Goal: Find specific page/section: Find specific page/section

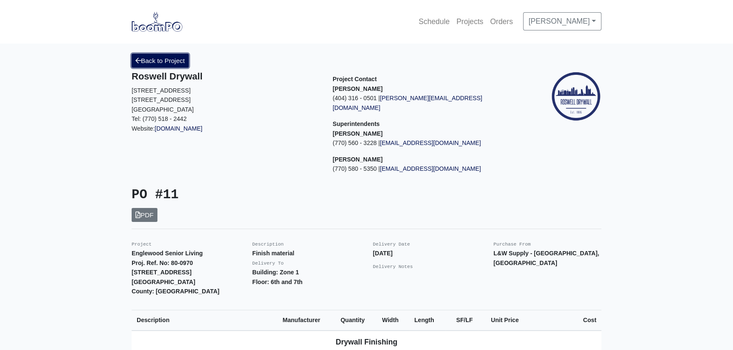
click at [170, 60] on link "Back to Project" at bounding box center [160, 61] width 57 height 14
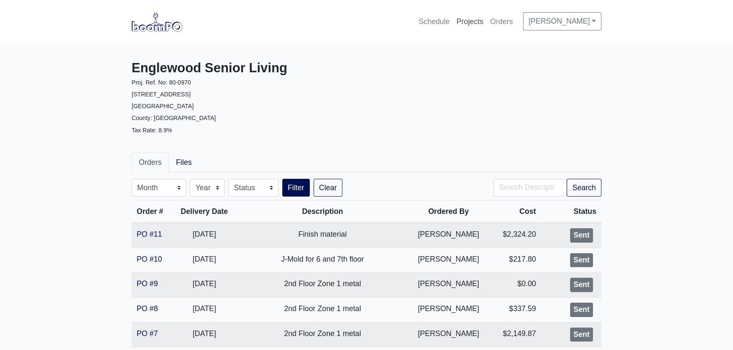
click at [476, 21] on link "Projects" at bounding box center [470, 21] width 34 height 19
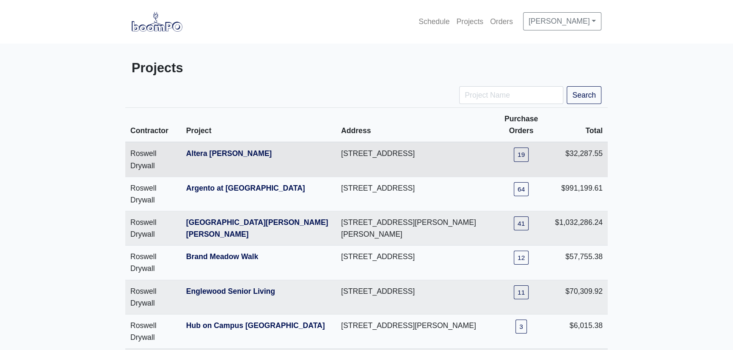
click at [217, 158] on th "Altera Ben Hill" at bounding box center [258, 159] width 155 height 35
click at [217, 155] on link "Altera [PERSON_NAME]" at bounding box center [228, 153] width 85 height 8
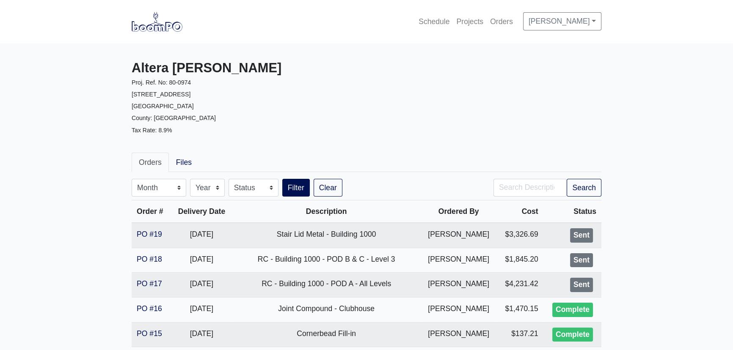
scroll to position [38, 0]
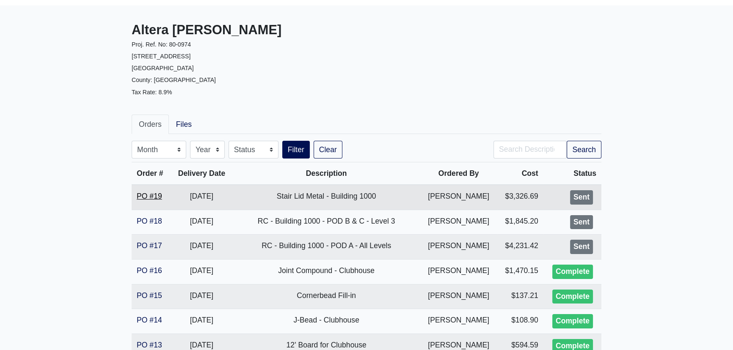
click at [146, 194] on link "PO #19" at bounding box center [149, 196] width 25 height 8
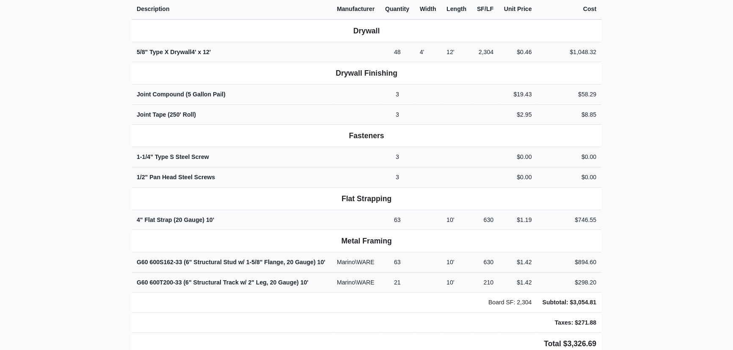
scroll to position [305, 0]
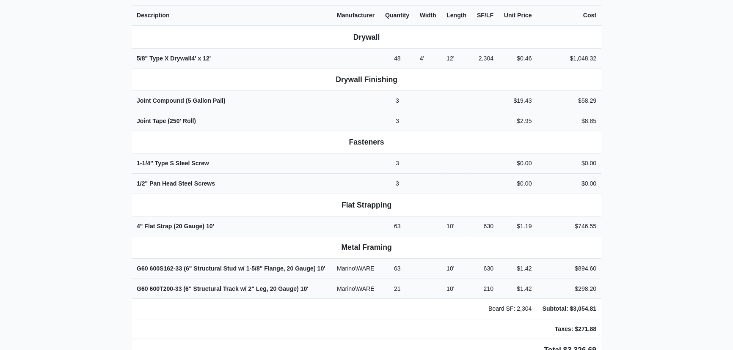
drag, startPoint x: 374, startPoint y: 89, endPoint x: 327, endPoint y: 85, distance: 47.1
click at [374, 91] on td at bounding box center [356, 101] width 48 height 20
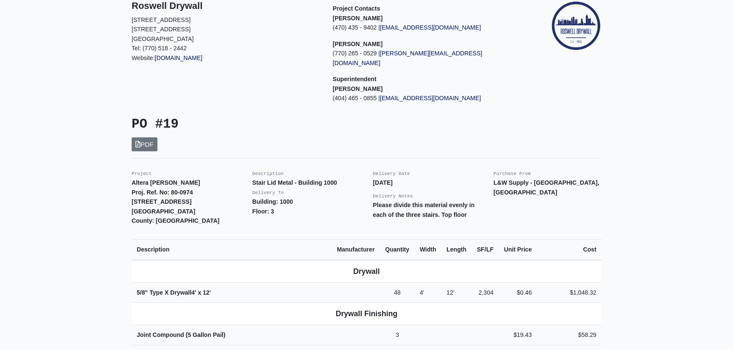
scroll to position [0, 0]
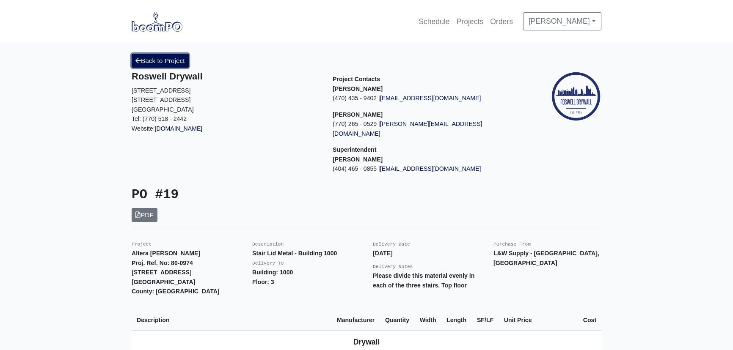
click at [179, 60] on link "Back to Project" at bounding box center [160, 61] width 57 height 14
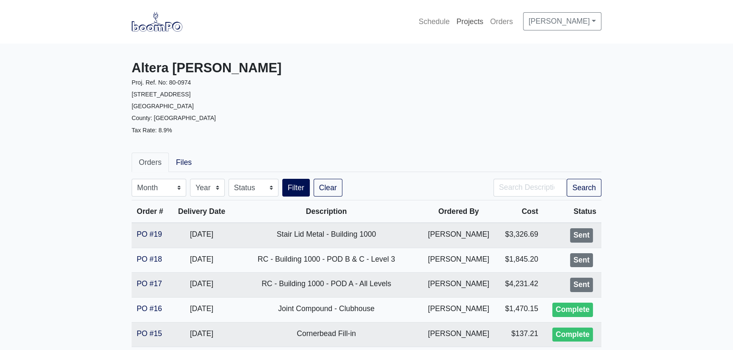
click at [469, 22] on link "Projects" at bounding box center [470, 21] width 34 height 19
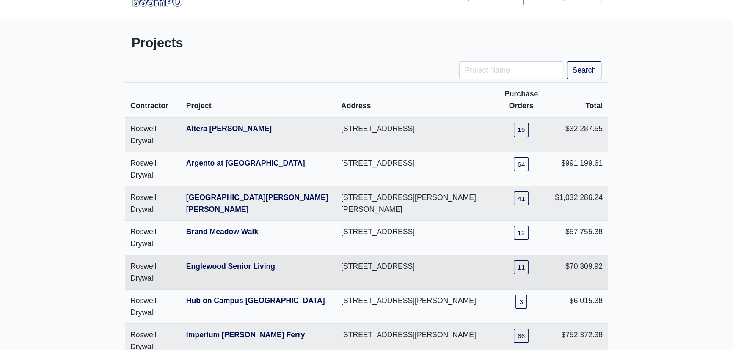
scroll to position [38, 0]
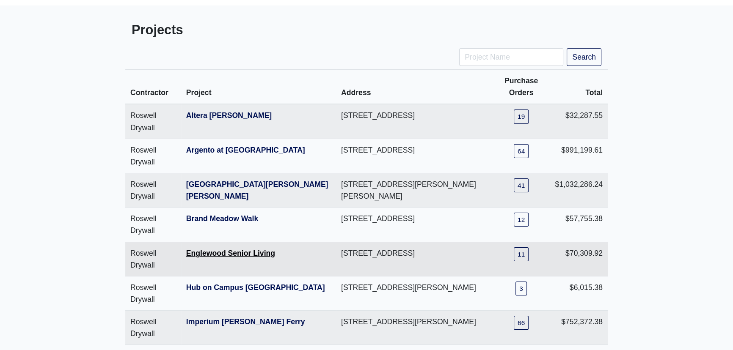
click at [212, 250] on link "Englewood Senior Living" at bounding box center [230, 253] width 89 height 8
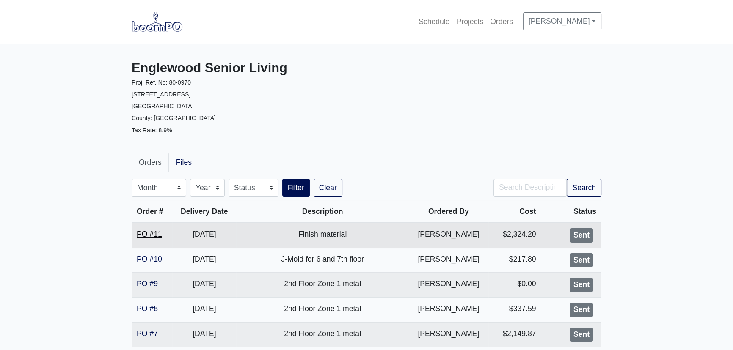
click at [152, 234] on link "PO #11" at bounding box center [149, 234] width 25 height 8
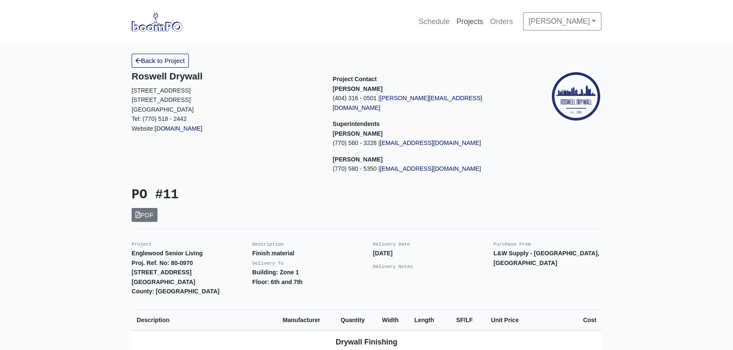
click at [460, 17] on link "Projects" at bounding box center [470, 21] width 34 height 19
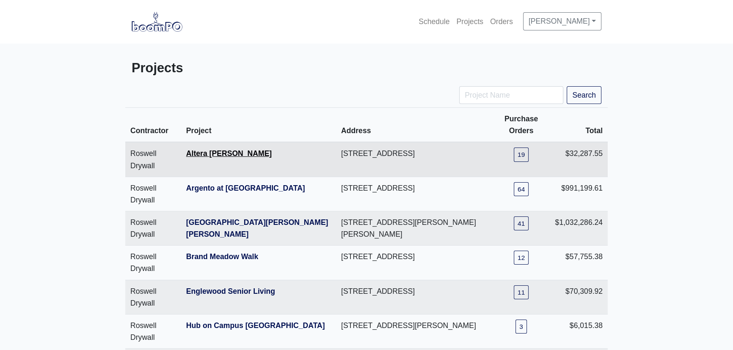
click at [228, 155] on link "Altera [PERSON_NAME]" at bounding box center [228, 153] width 85 height 8
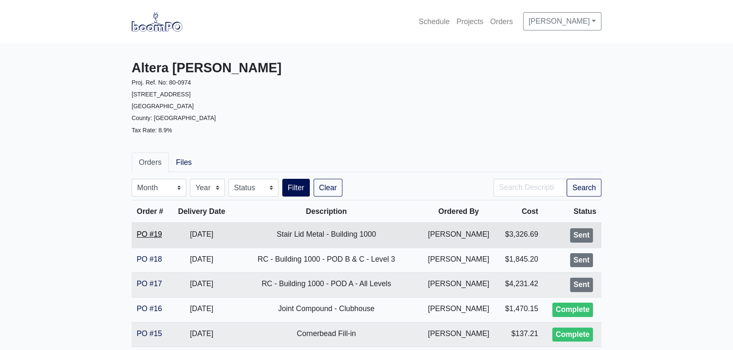
click at [158, 234] on link "PO #19" at bounding box center [149, 234] width 25 height 8
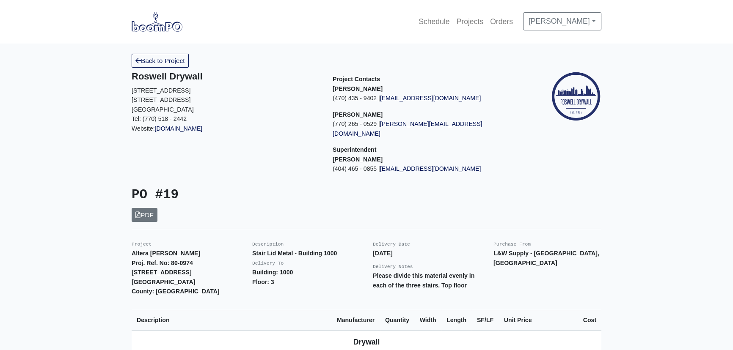
drag, startPoint x: 363, startPoint y: 245, endPoint x: 402, endPoint y: 245, distance: 38.9
click at [402, 245] on div "Project Altera [PERSON_NAME] Proj. Ref. No: 80-0974 [STREET_ADDRESS]: [GEOGRAPH…" at bounding box center [366, 267] width 482 height 57
click at [483, 244] on div "Delivery Date [DATE] Delivery Notes Please divide this material evenly in each …" at bounding box center [426, 267] width 121 height 57
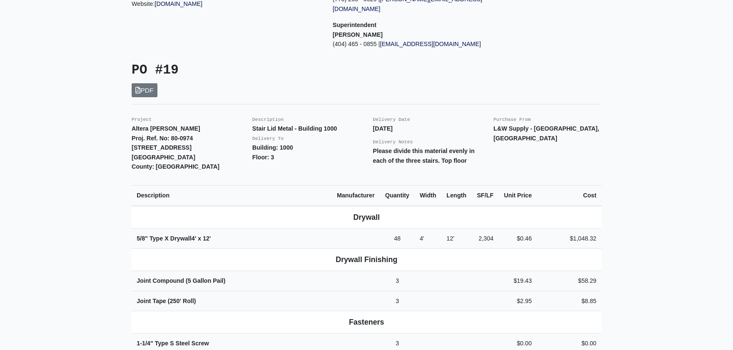
scroll to position [38, 0]
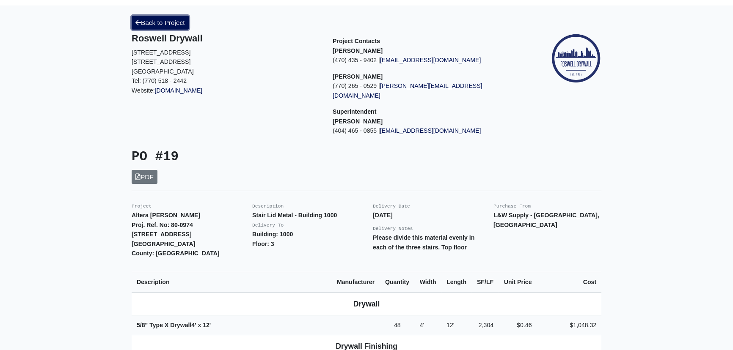
click at [167, 23] on link "Back to Project" at bounding box center [160, 23] width 57 height 14
